Goal: Find specific page/section: Find specific page/section

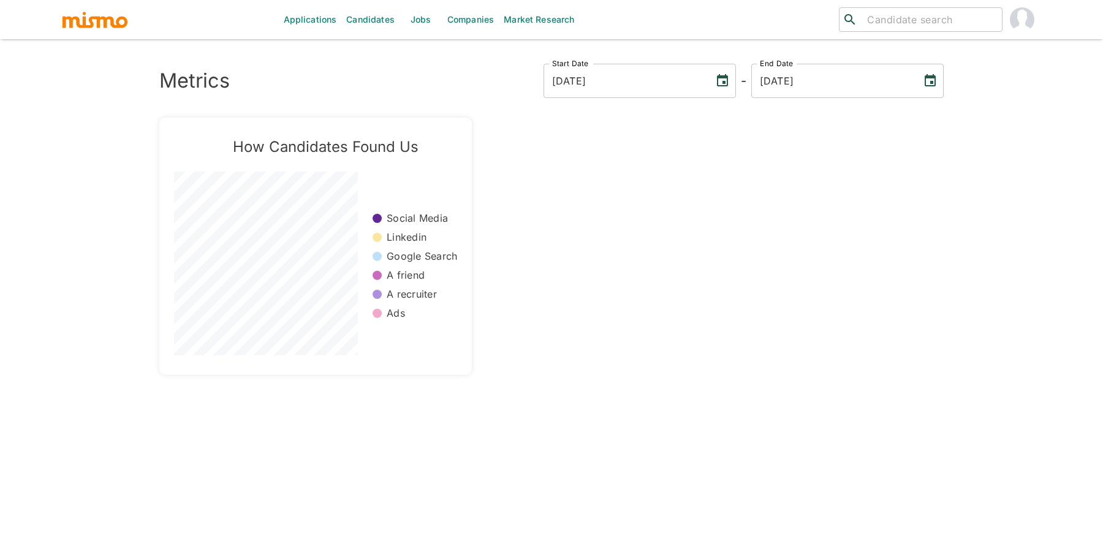
click at [428, 21] on link "Jobs" at bounding box center [420, 19] width 43 height 39
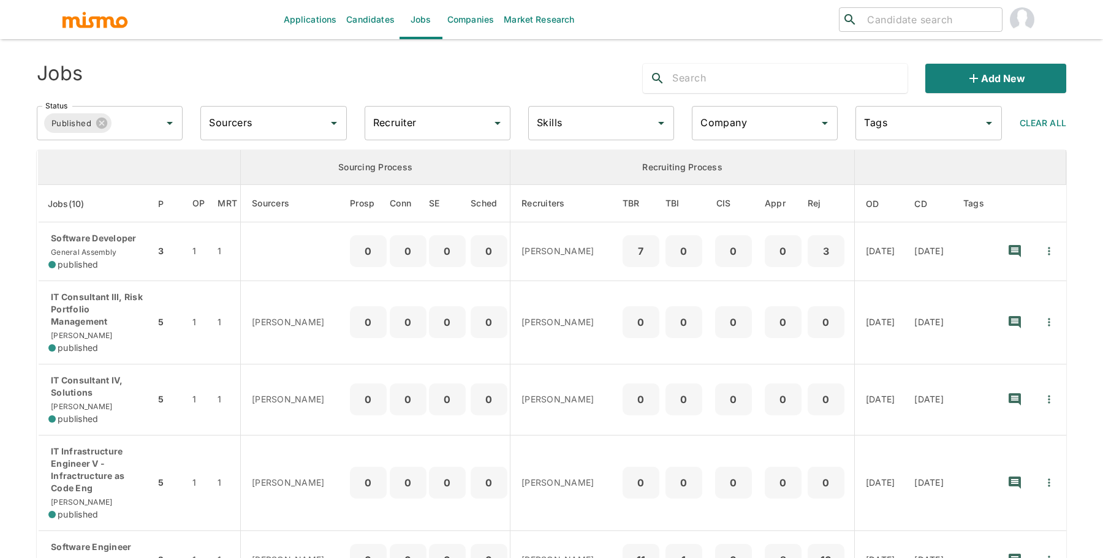
click at [430, 126] on input "Recruiter" at bounding box center [428, 122] width 116 height 23
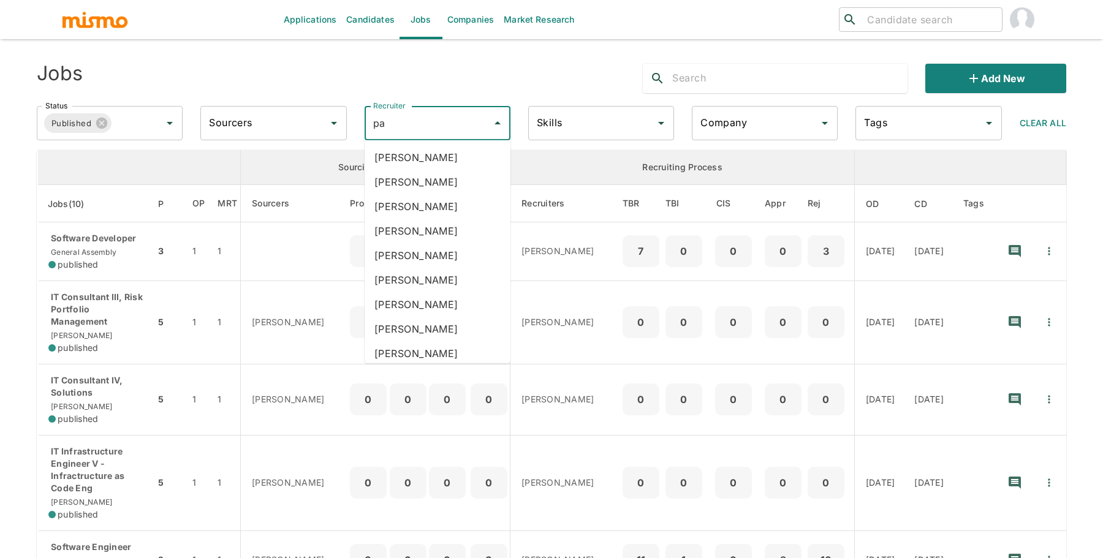
type input "pao"
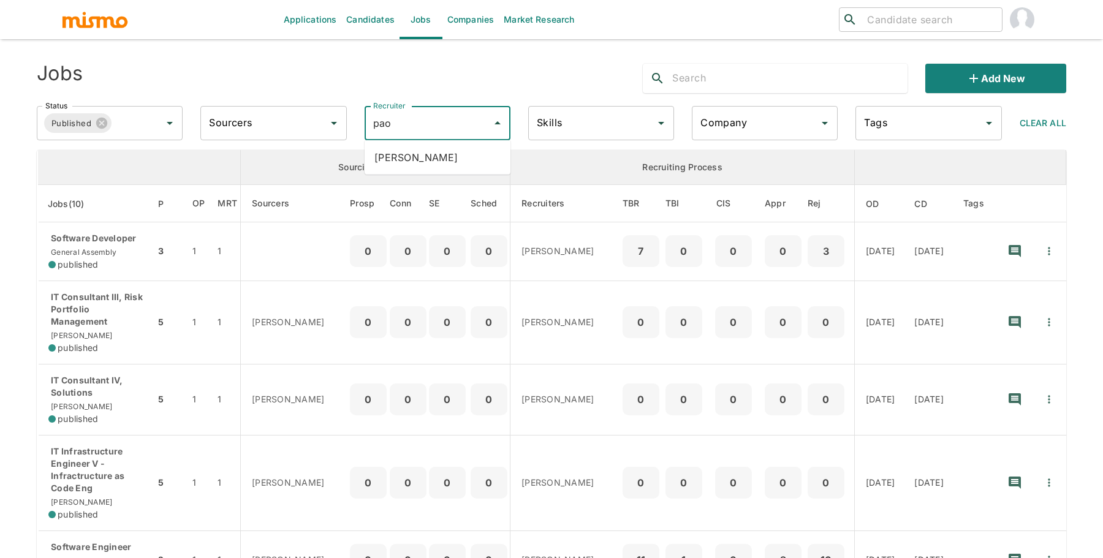
click at [428, 159] on li "[PERSON_NAME]" at bounding box center [437, 157] width 146 height 25
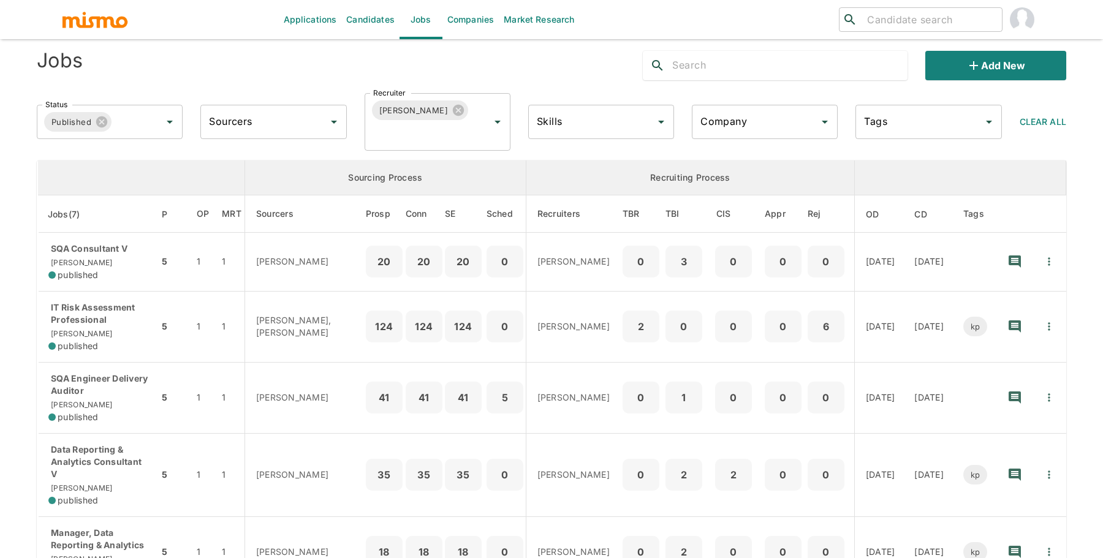
scroll to position [12, 0]
click at [123, 131] on input "Status" at bounding box center [127, 122] width 29 height 23
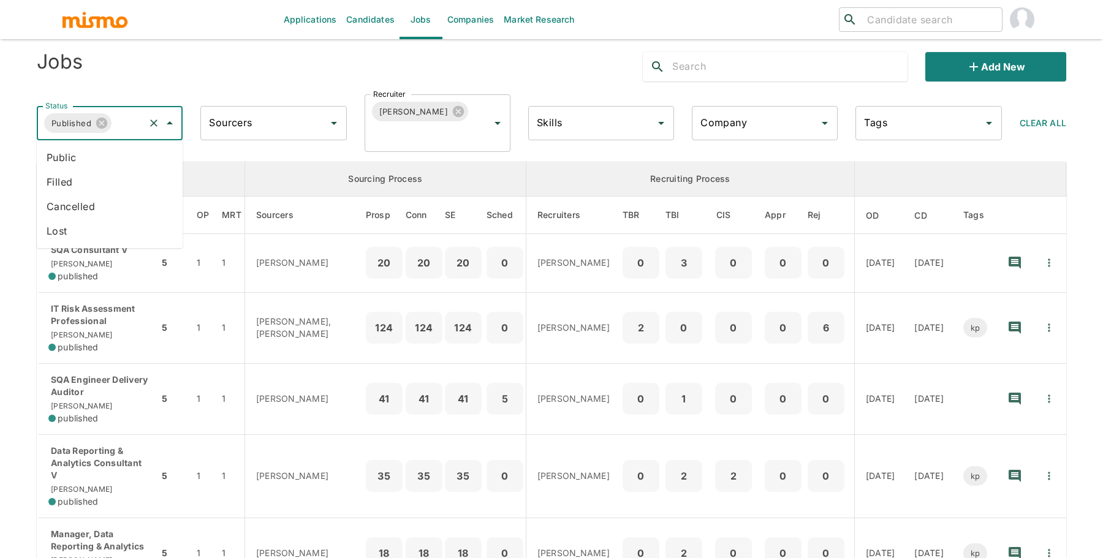
click at [121, 165] on li "Public" at bounding box center [110, 157] width 146 height 25
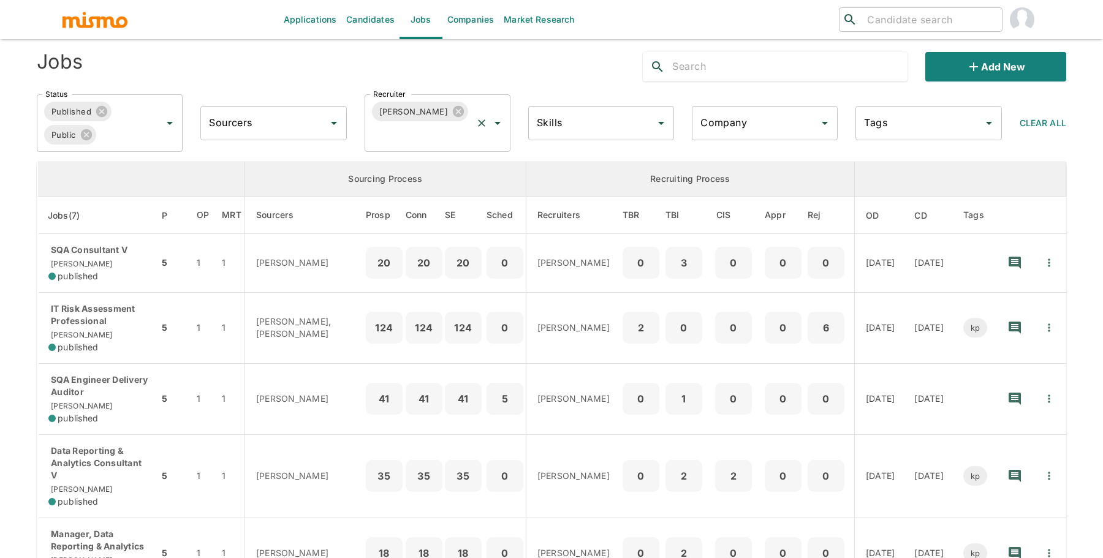
click at [450, 121] on div "[PERSON_NAME] Recruiter" at bounding box center [437, 123] width 146 height 58
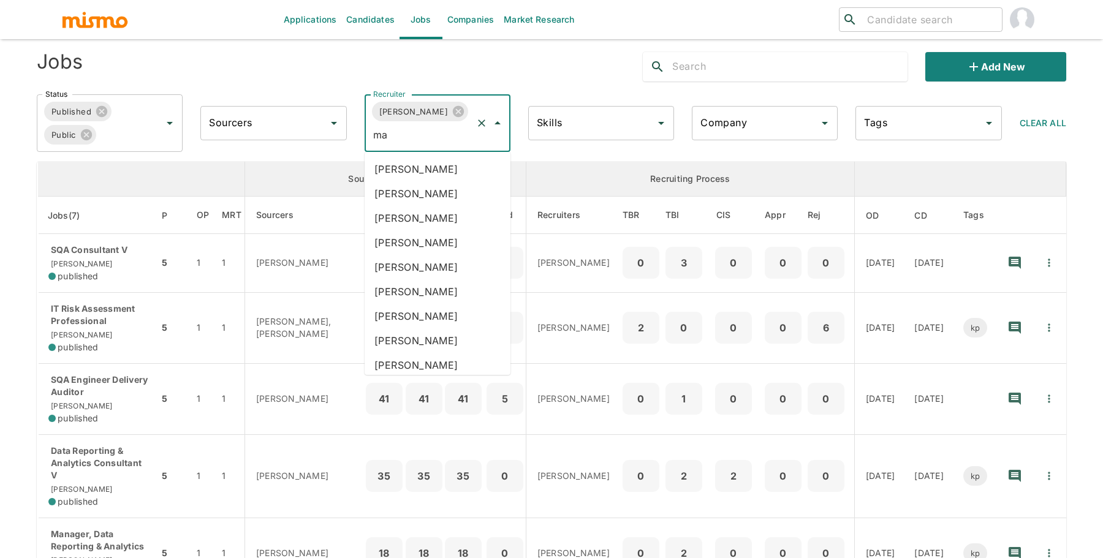
type input "mai"
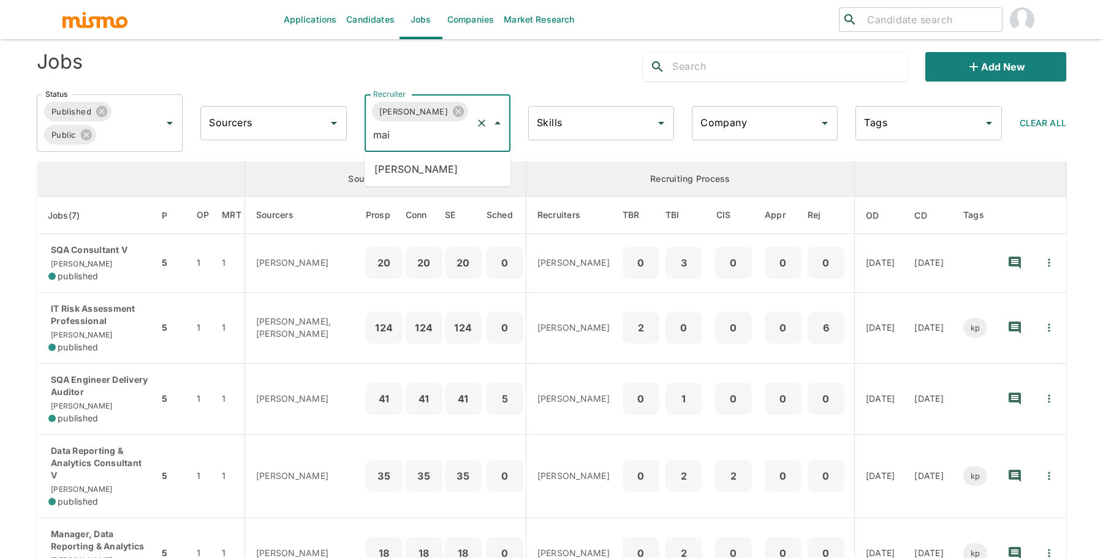
click at [426, 157] on li "[PERSON_NAME]" at bounding box center [437, 169] width 146 height 25
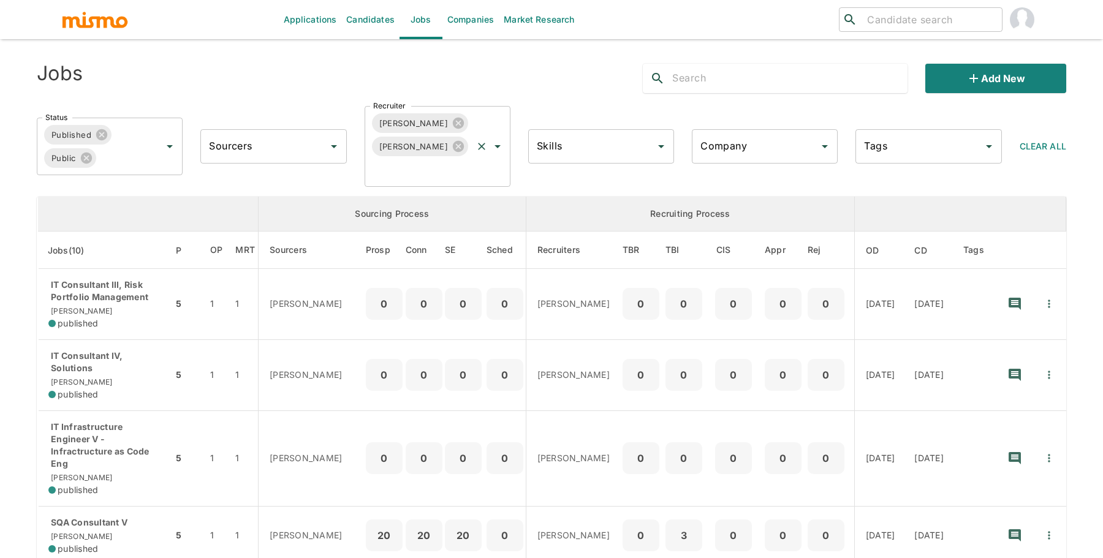
click at [442, 120] on div "[PERSON_NAME]" at bounding box center [420, 123] width 97 height 20
click at [453, 120] on icon at bounding box center [458, 123] width 11 height 11
